Goal: Find contact information: Find contact information

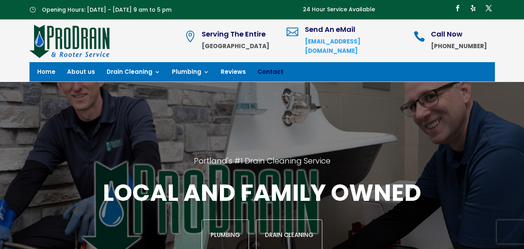
click at [269, 69] on link "Contact" at bounding box center [271, 73] width 26 height 9
